Goal: Task Accomplishment & Management: Use online tool/utility

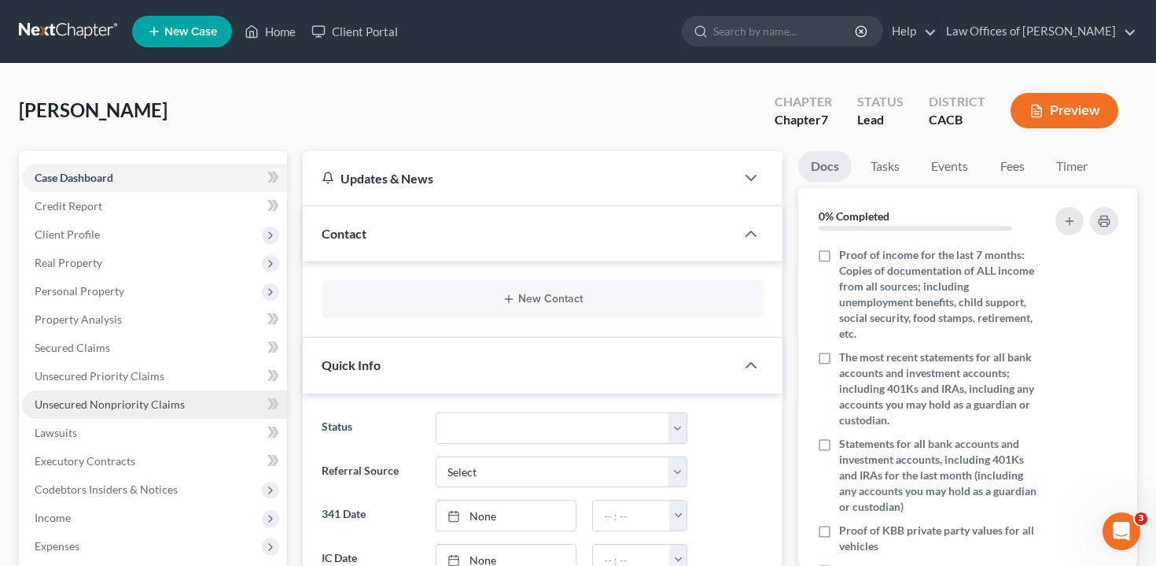
click at [183, 397] on link "Unsecured Nonpriority Claims" at bounding box center [154, 404] width 265 height 28
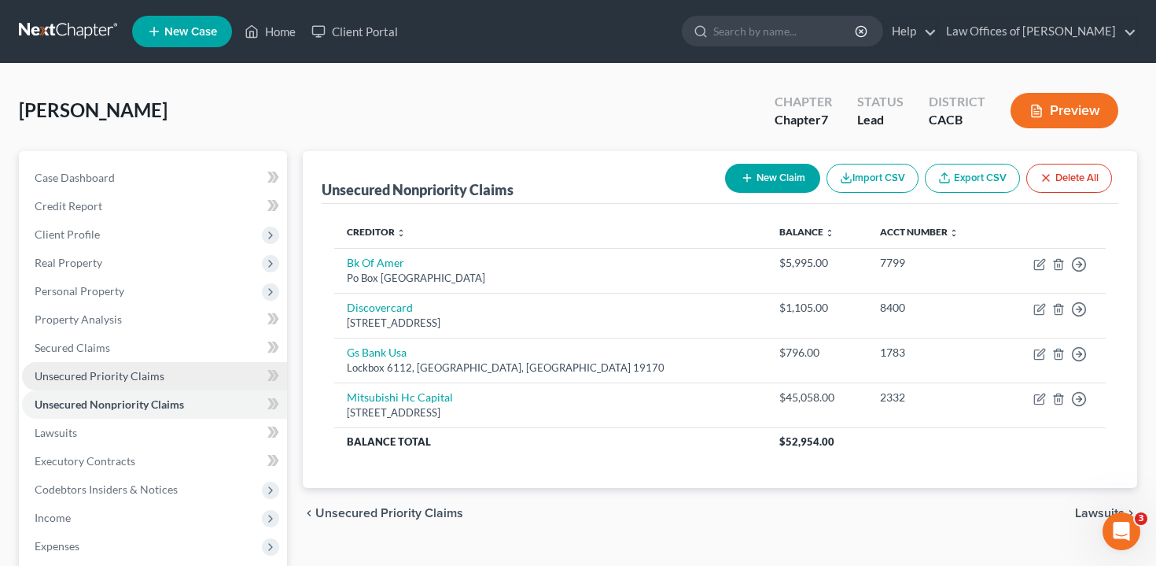
click at [212, 374] on link "Unsecured Priority Claims" at bounding box center [154, 376] width 265 height 28
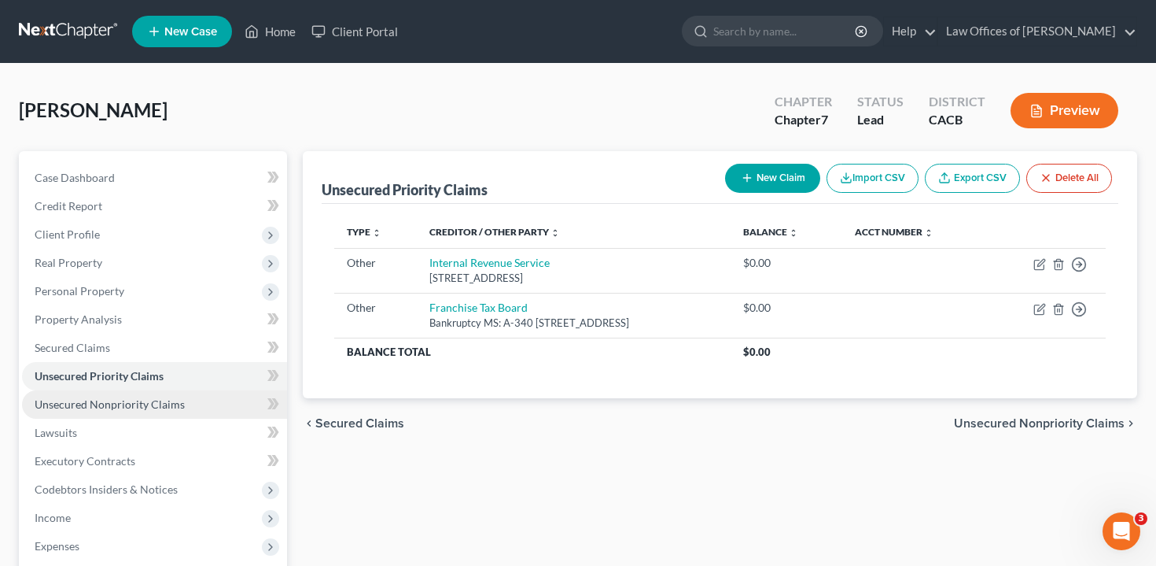
click at [208, 404] on link "Unsecured Nonpriority Claims" at bounding box center [154, 404] width 265 height 28
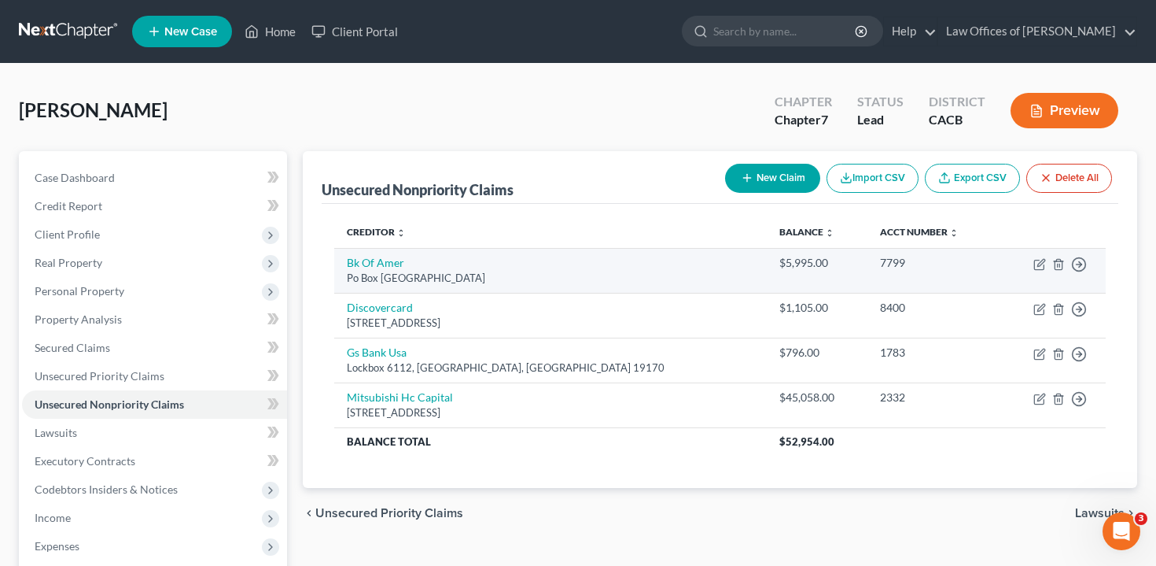
click at [1042, 270] on td "Move to D Move to E Move to G Move to Notice Only" at bounding box center [1052, 270] width 107 height 45
click at [1037, 261] on icon "button" at bounding box center [1040, 264] width 13 height 13
select select "45"
select select "14"
select select "0"
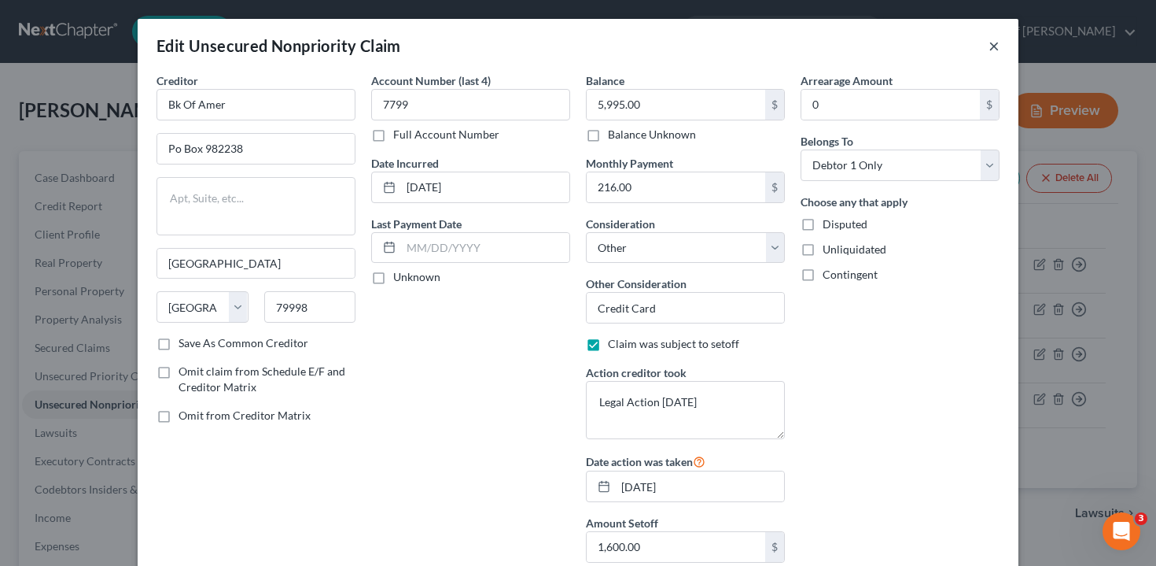
click at [992, 49] on button "×" at bounding box center [994, 45] width 11 height 19
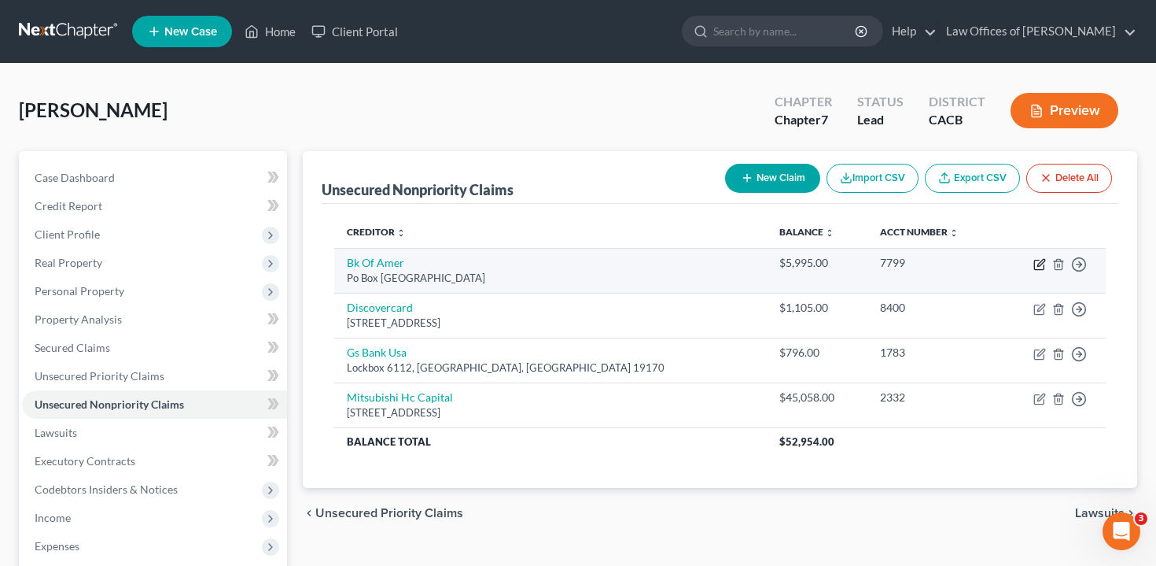
click at [1037, 263] on icon "button" at bounding box center [1040, 264] width 13 height 13
select select "45"
select select "14"
select select "0"
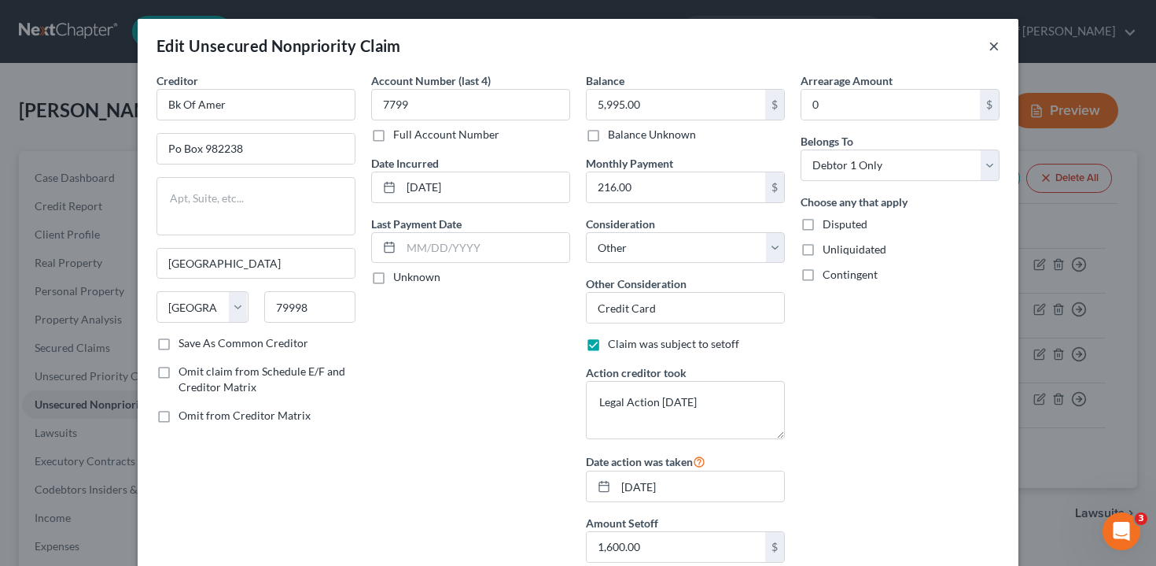
click at [997, 42] on button "×" at bounding box center [994, 45] width 11 height 19
